Goal: Task Accomplishment & Management: Use online tool/utility

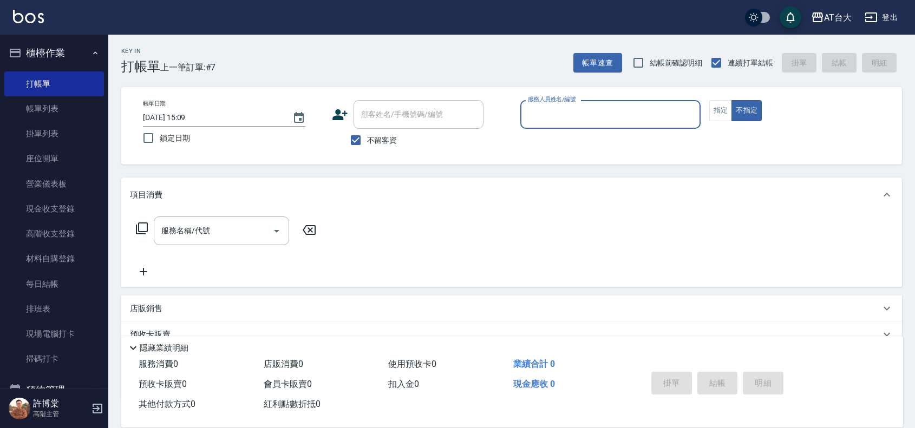
click at [596, 115] on input "服務人員姓名/編號" at bounding box center [610, 114] width 171 height 19
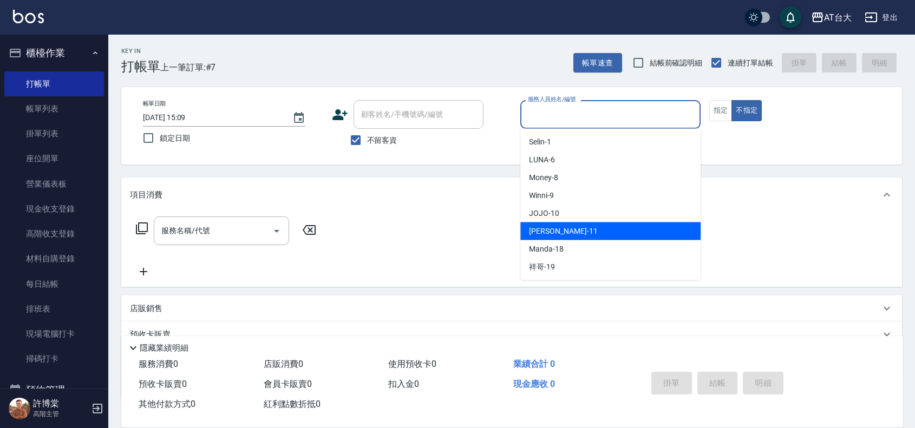
click at [589, 225] on div "[PERSON_NAME] -11" at bounding box center [610, 232] width 180 height 18
type input "[PERSON_NAME]-11"
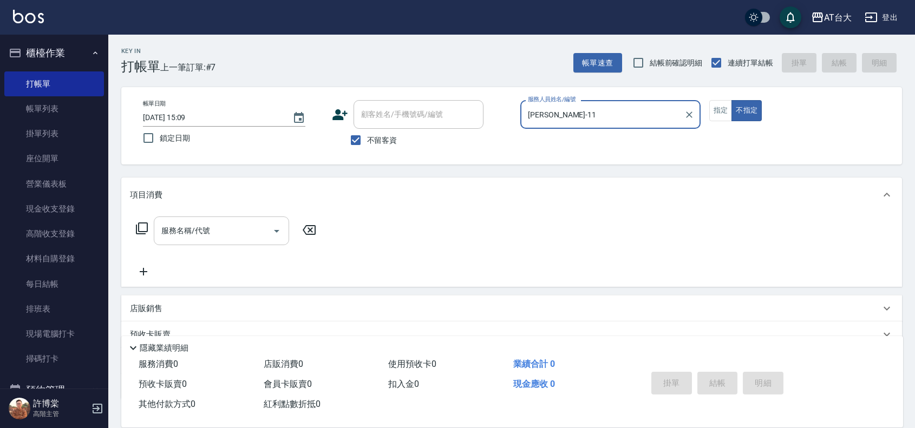
click at [253, 236] on input "服務名稱/代號" at bounding box center [213, 230] width 109 height 19
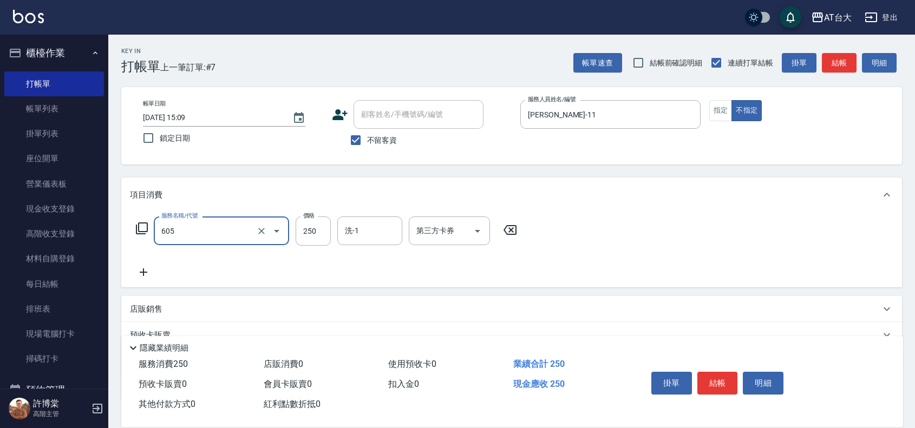
type input "洗髮 (女)(605)"
type input "299"
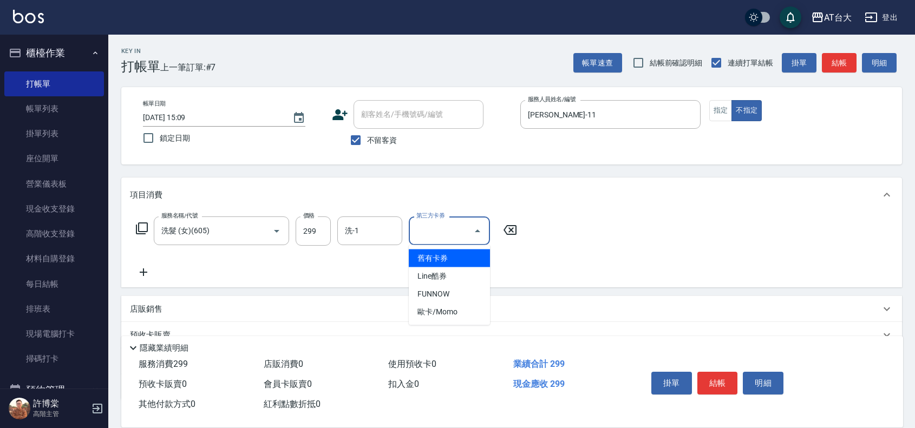
click at [428, 228] on input "第三方卡券" at bounding box center [441, 230] width 55 height 19
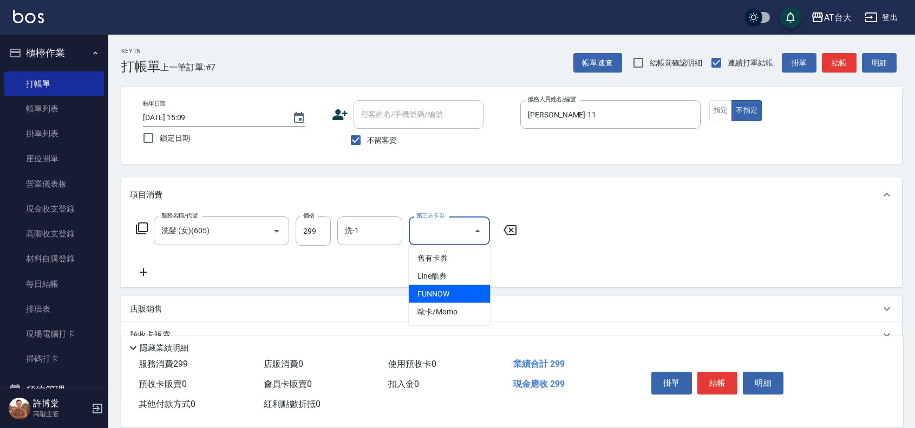
click at [442, 290] on span "FUNNOW" at bounding box center [449, 294] width 81 height 18
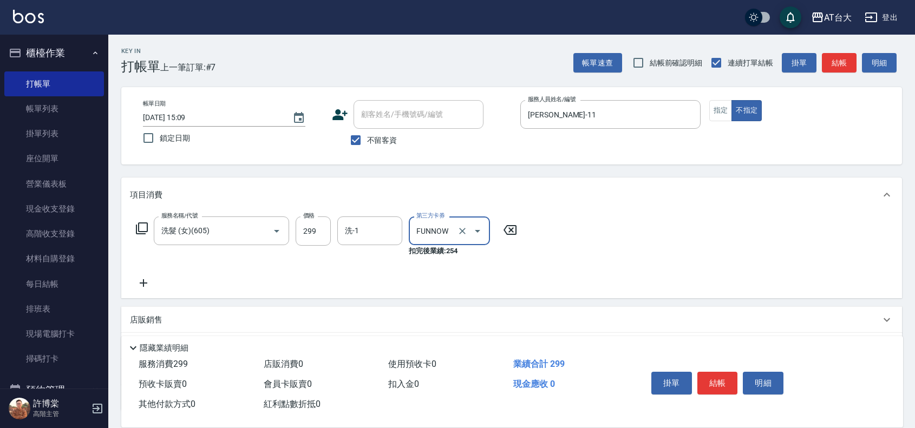
type input "FUNNOW"
click at [715, 380] on button "結帳" at bounding box center [717, 383] width 41 height 23
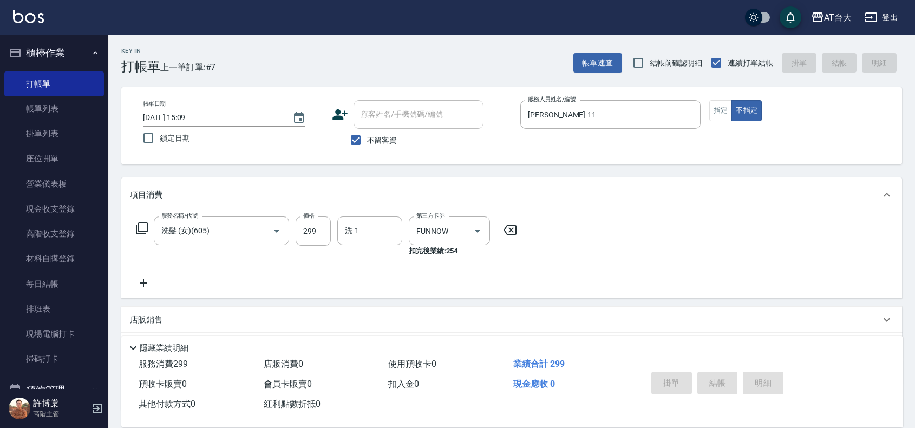
type input "[DATE] 16:18"
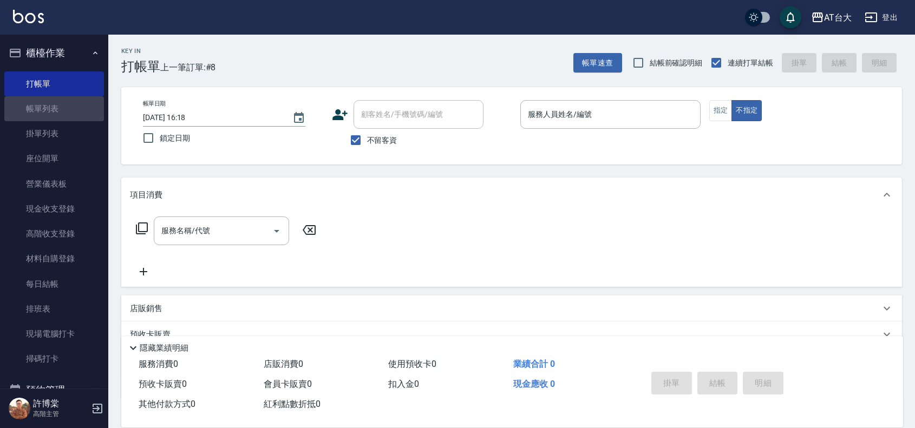
drag, startPoint x: 67, startPoint y: 99, endPoint x: 160, endPoint y: 337, distance: 255.5
click at [66, 101] on link "帳單列表" at bounding box center [54, 108] width 100 height 25
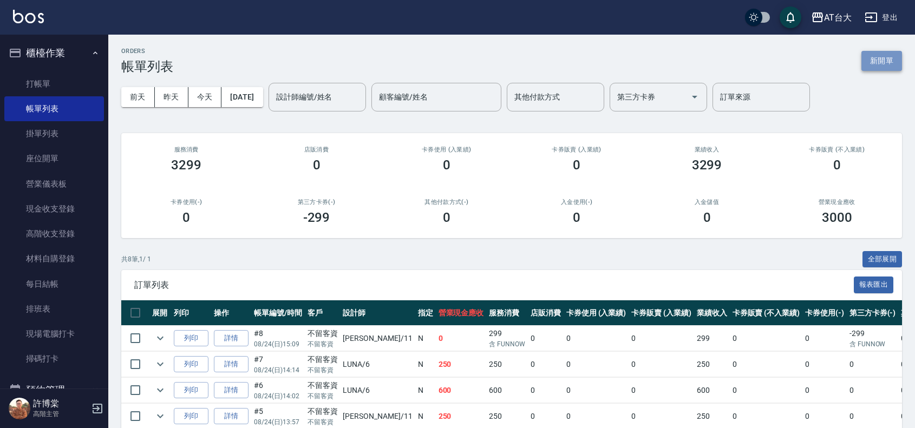
click at [891, 61] on button "新開單" at bounding box center [881, 61] width 41 height 20
